Goal: Task Accomplishment & Management: Manage account settings

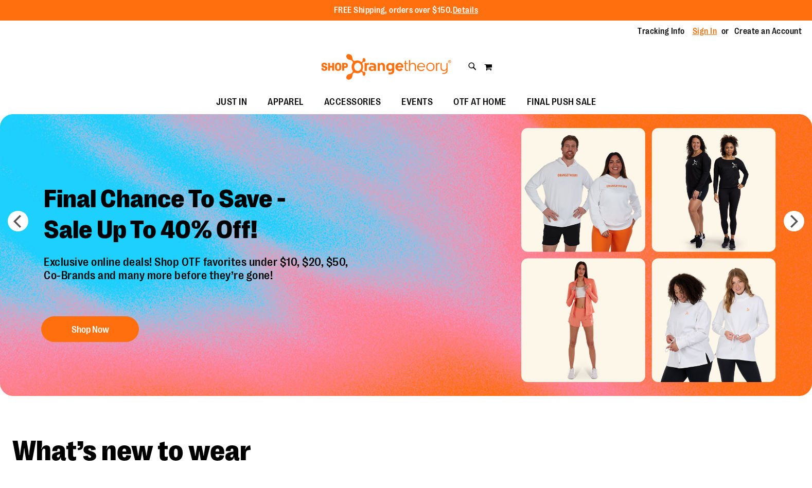
click at [712, 27] on link "Sign In" at bounding box center [705, 31] width 25 height 11
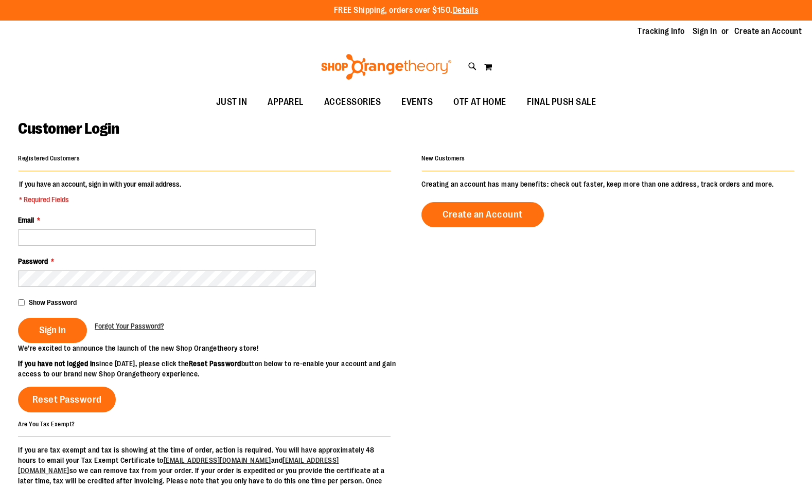
click at [190, 235] on input "Email *" at bounding box center [167, 238] width 298 height 16
click at [383, 312] on fieldset "If you have an account, sign in with your email address. * Required Fields Emai…" at bounding box center [204, 261] width 373 height 164
click at [252, 246] on fieldset "If you have an account, sign in with your email address. * Required Fields Emai…" at bounding box center [204, 261] width 373 height 164
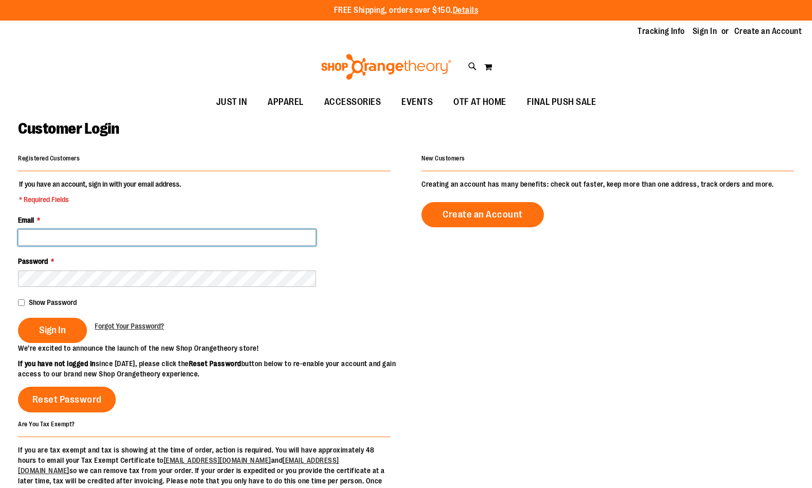
click at [259, 239] on input "Email *" at bounding box center [167, 238] width 298 height 16
click at [253, 236] on input "Email *" at bounding box center [167, 238] width 298 height 16
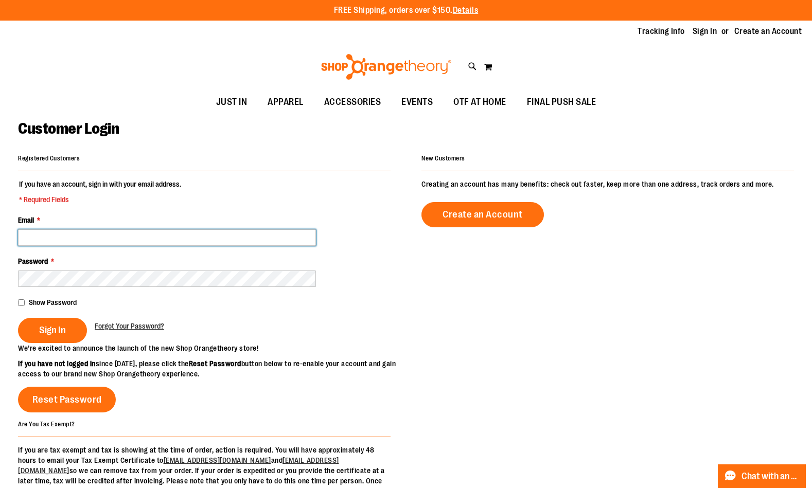
click at [253, 236] on input "Email *" at bounding box center [167, 238] width 298 height 16
